Goal: Navigation & Orientation: Understand site structure

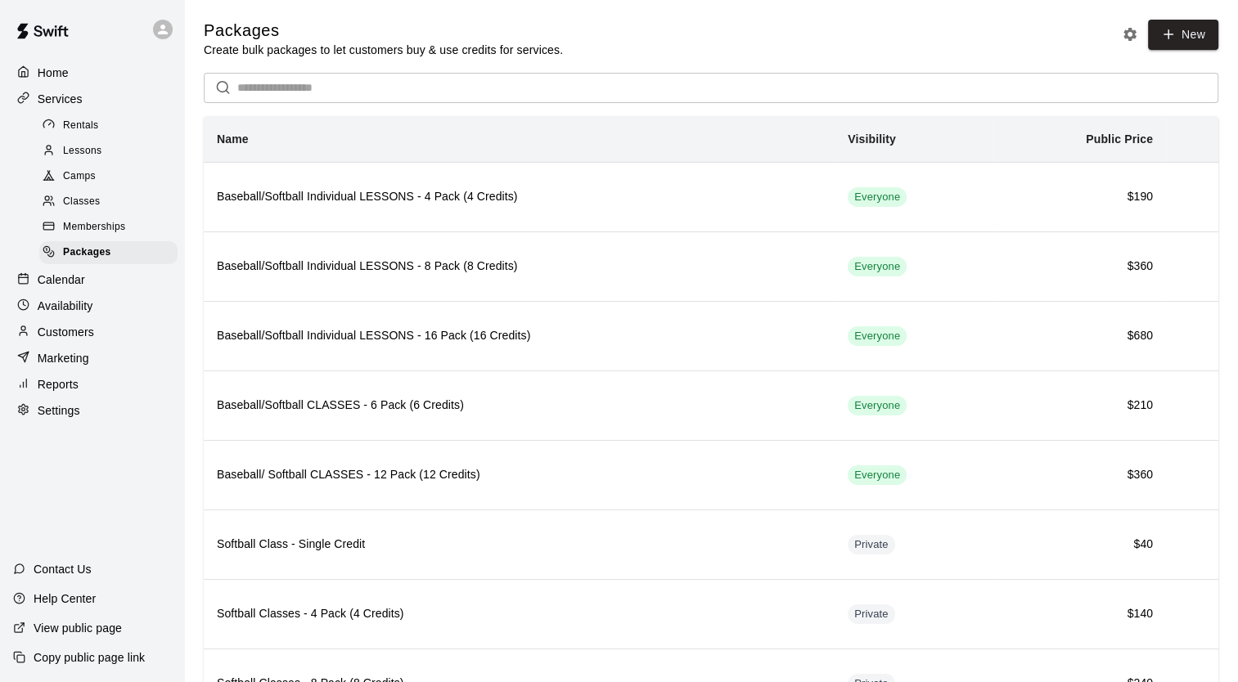
click at [97, 133] on span "Rentals" at bounding box center [81, 126] width 36 height 16
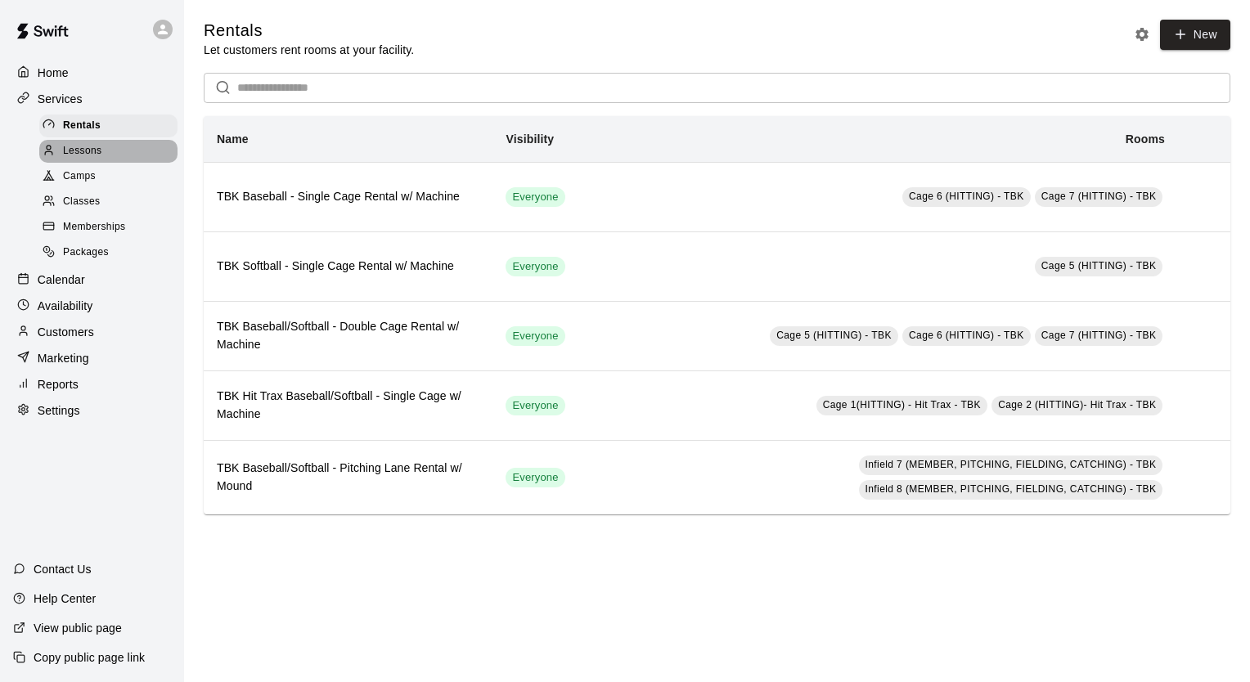
click at [101, 160] on span "Lessons" at bounding box center [82, 151] width 39 height 16
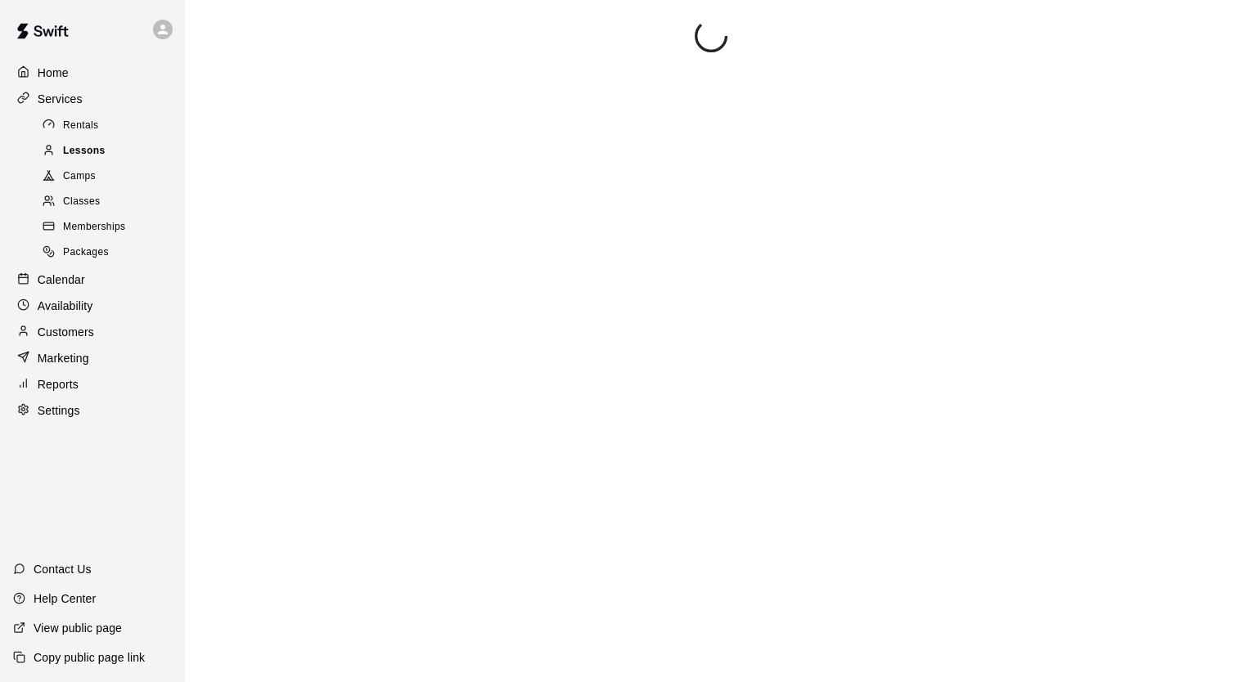
click at [101, 160] on span "Lessons" at bounding box center [84, 151] width 43 height 16
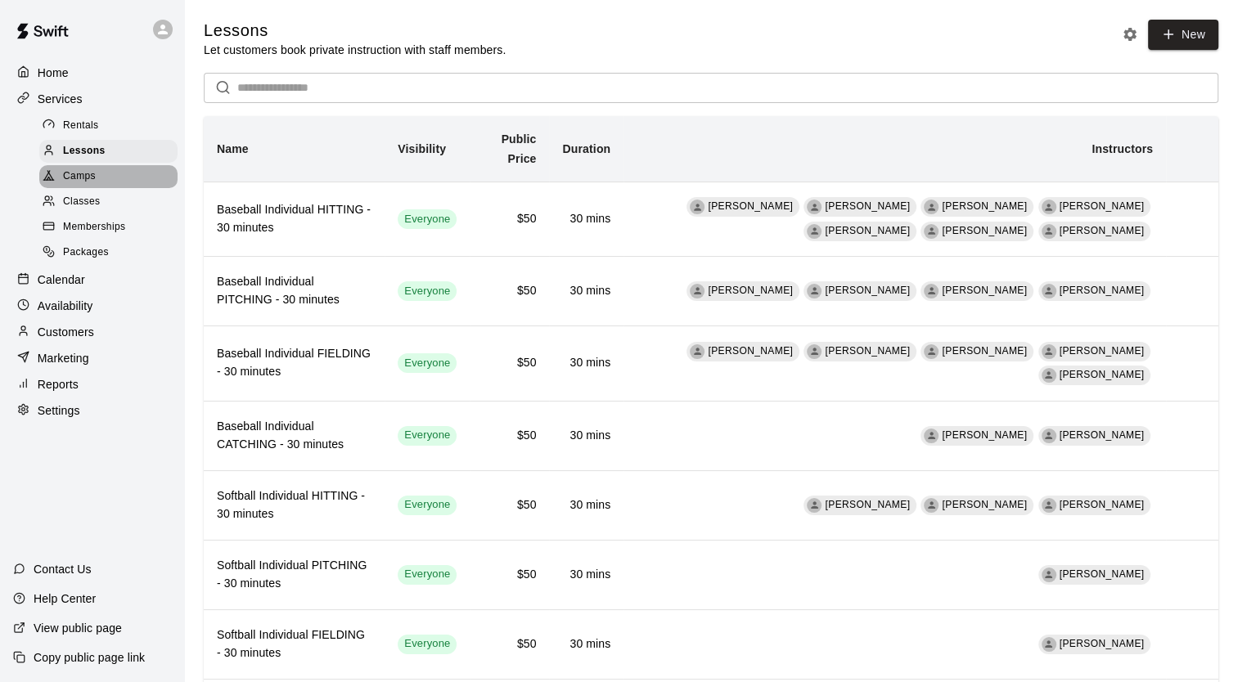
click at [110, 182] on div "Camps" at bounding box center [108, 176] width 138 height 23
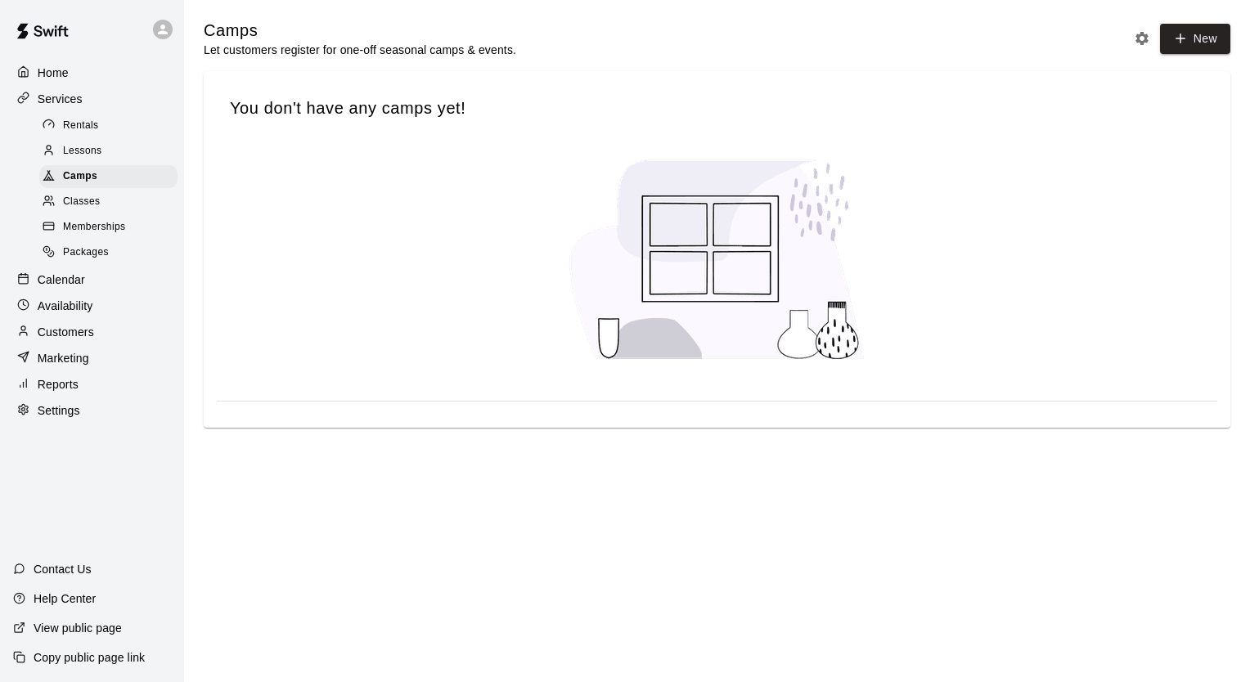
click at [113, 198] on div "Classes" at bounding box center [108, 202] width 138 height 23
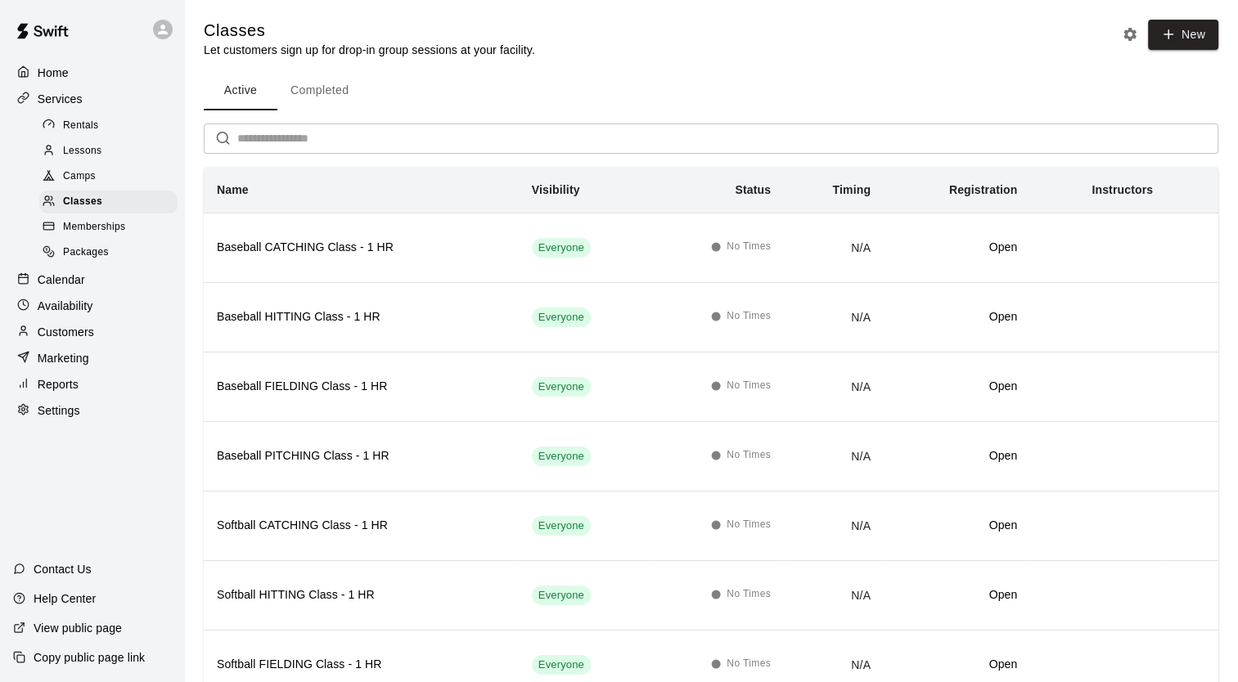
click at [111, 239] on div "Memberships" at bounding box center [108, 227] width 138 height 23
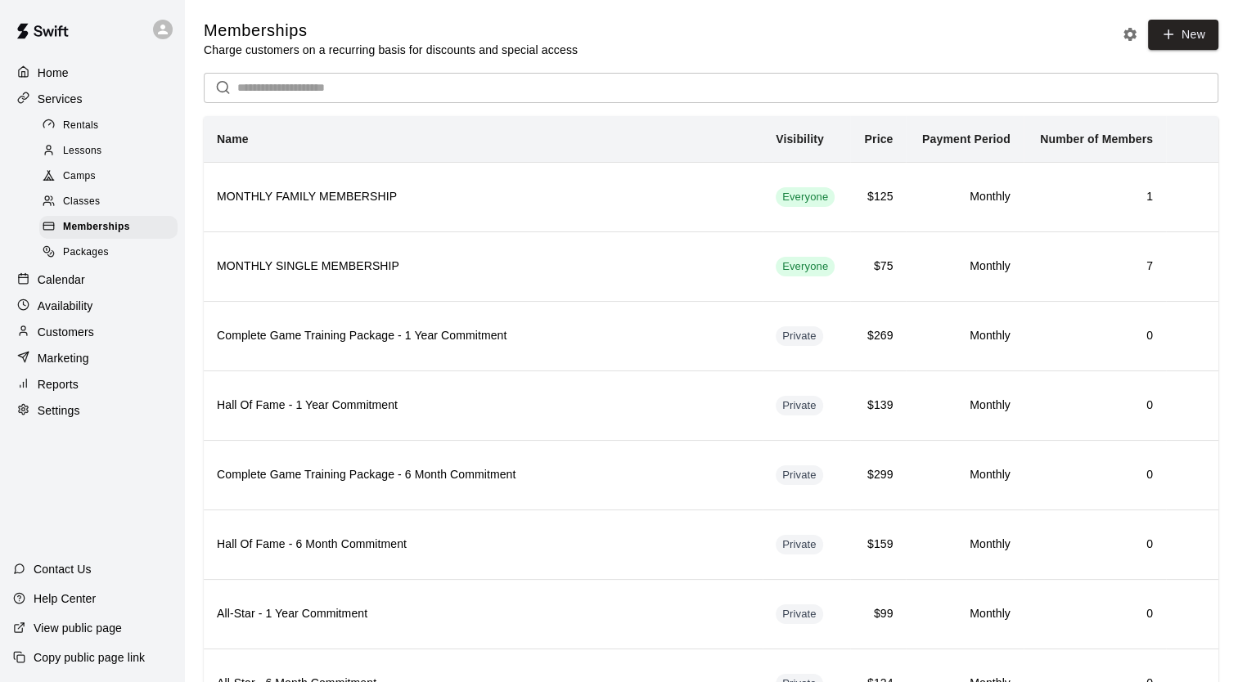
click at [99, 266] on link "Packages" at bounding box center [111, 253] width 145 height 25
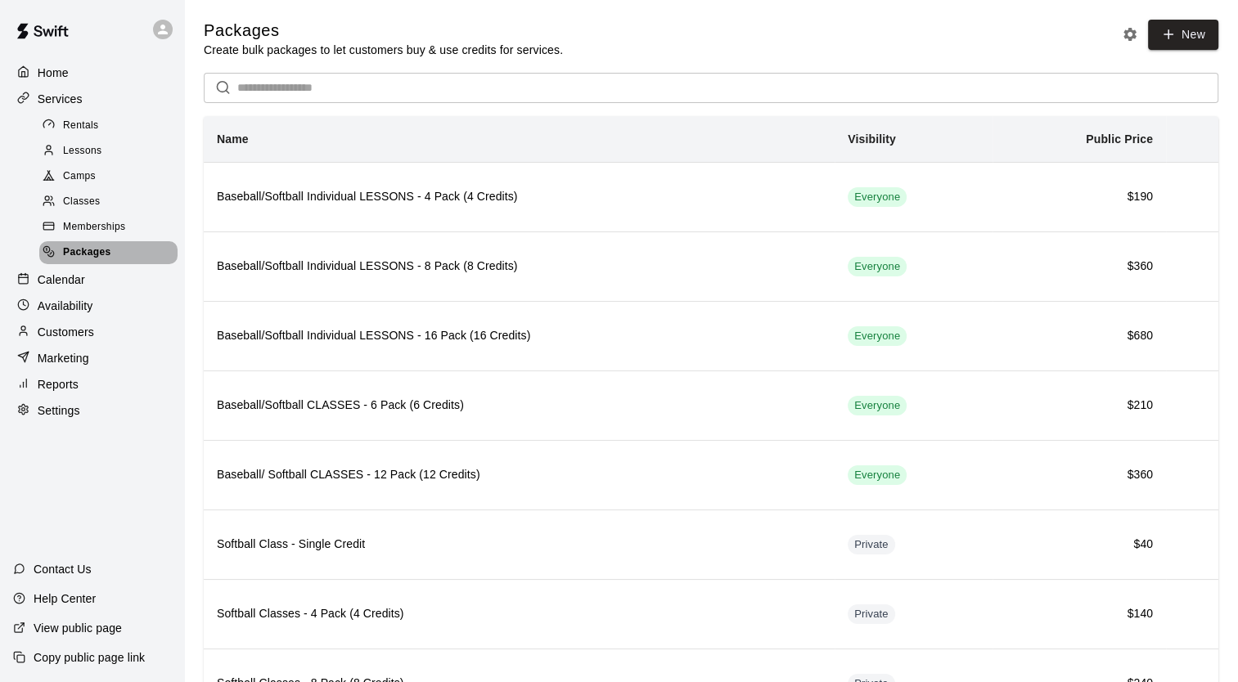
click at [112, 263] on div "Packages" at bounding box center [108, 252] width 138 height 23
click at [59, 292] on div "Calendar" at bounding box center [92, 280] width 158 height 25
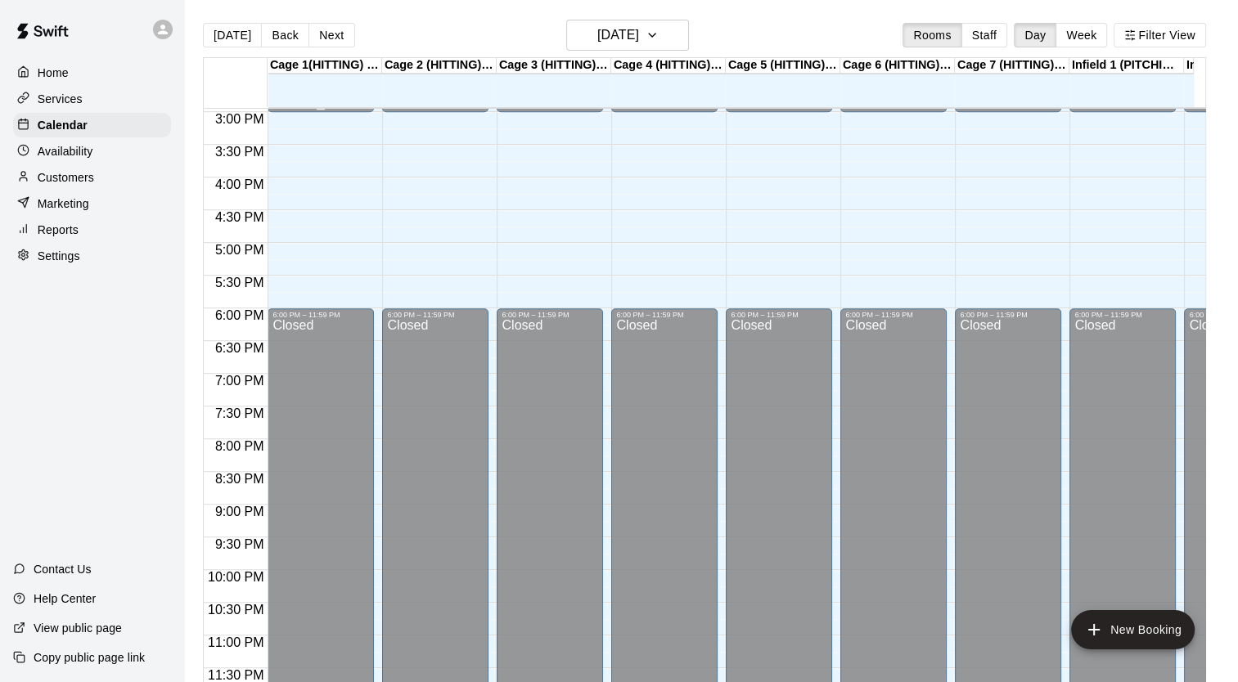
scroll to position [990, 0]
click at [80, 160] on p "Availability" at bounding box center [66, 151] width 56 height 16
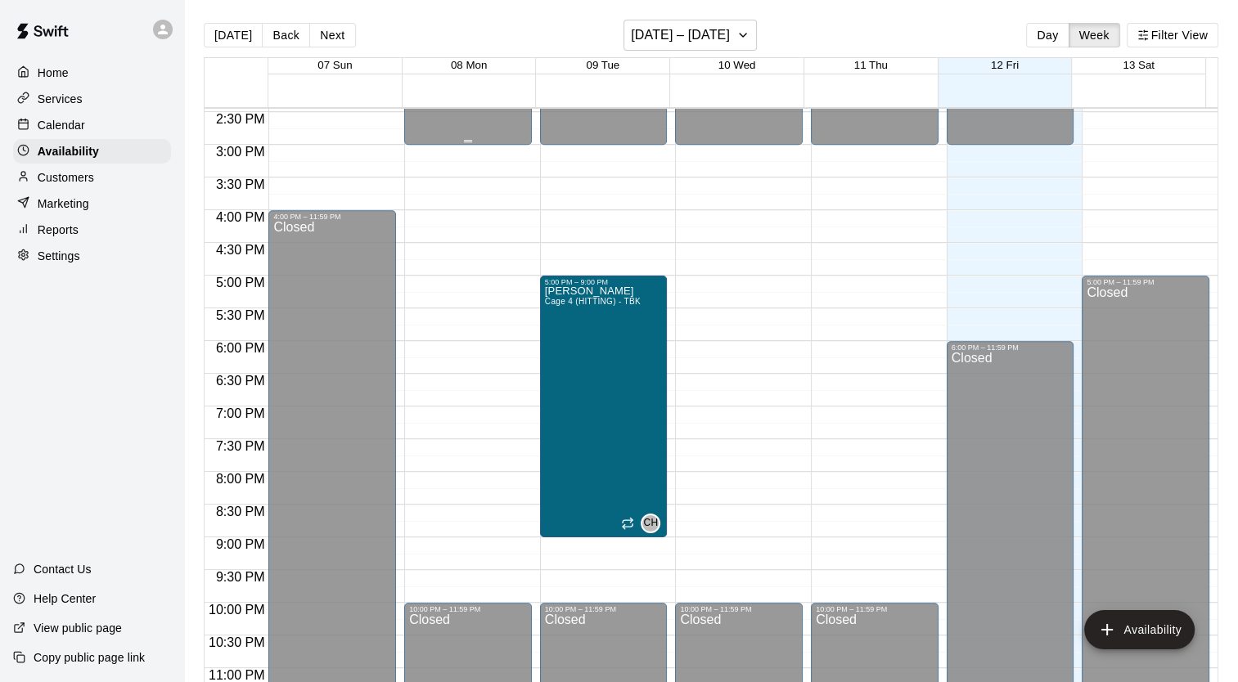
scroll to position [977, 0]
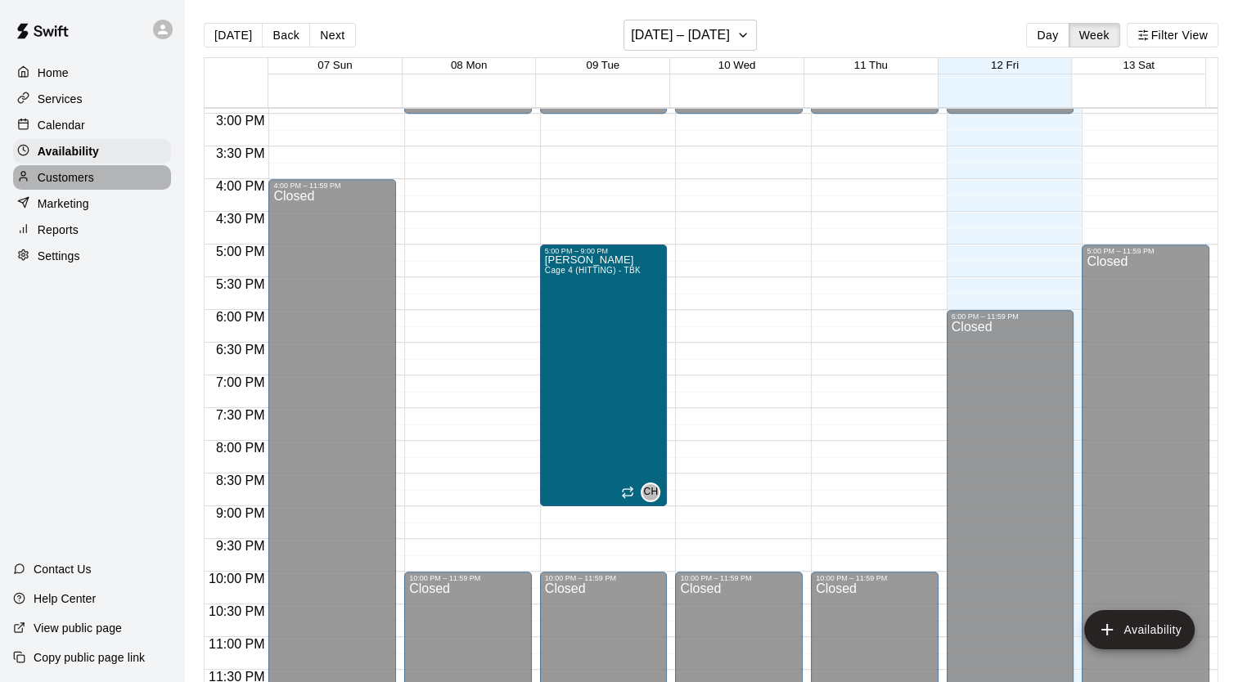
click at [115, 181] on div "Customers" at bounding box center [92, 177] width 158 height 25
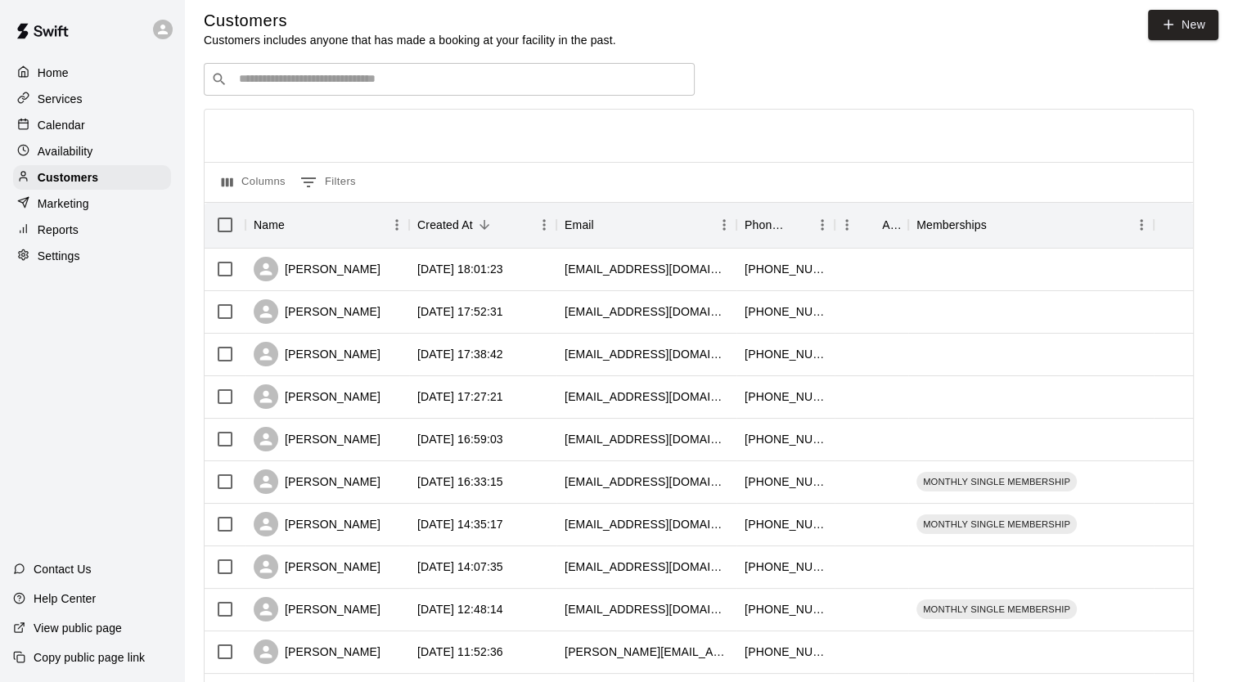
scroll to position [4, 0]
